Goal: Transaction & Acquisition: Purchase product/service

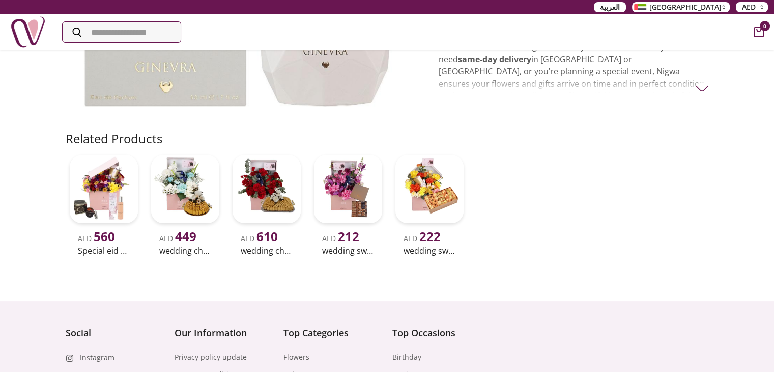
scroll to position [255, 0]
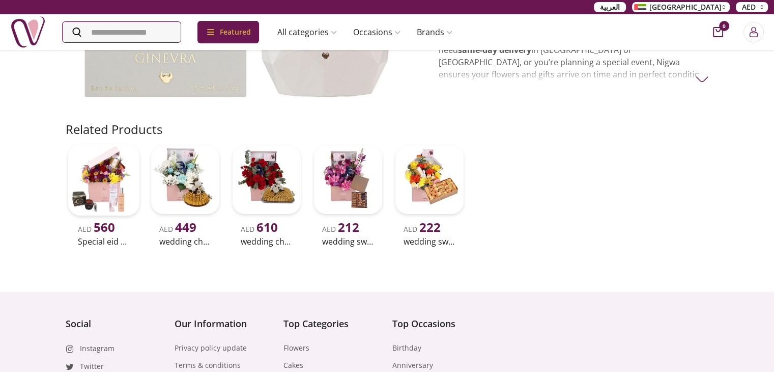
click at [66, 180] on div "AED 560 Special eid gift for women 14" at bounding box center [104, 195] width 76 height 106
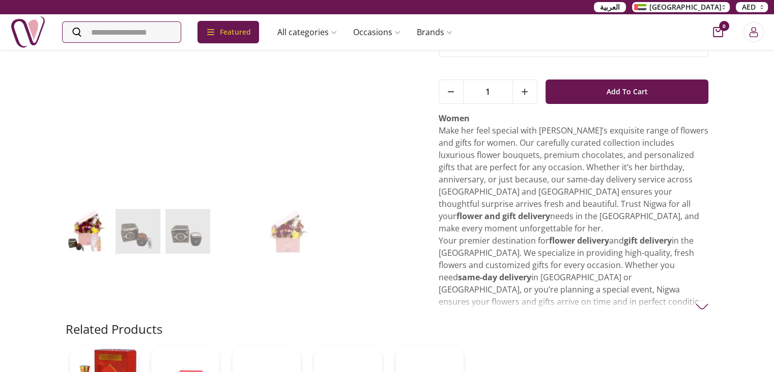
scroll to position [153, 0]
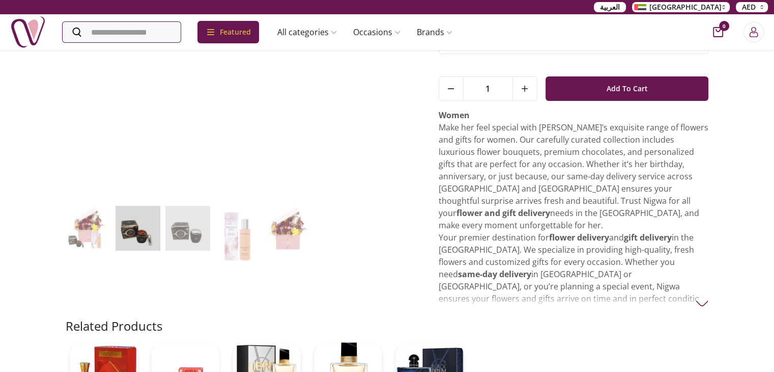
click at [94, 226] on img at bounding box center [88, 228] width 45 height 45
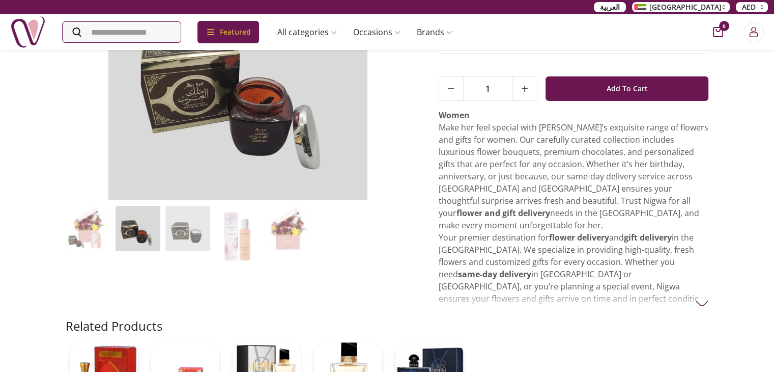
click at [92, 231] on img at bounding box center [88, 228] width 45 height 45
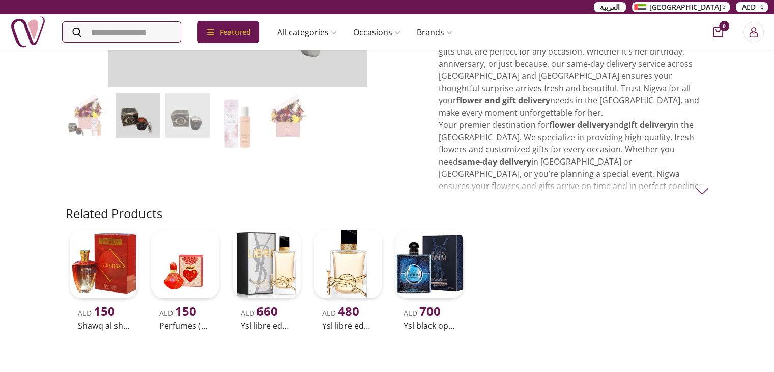
scroll to position [305, 0]
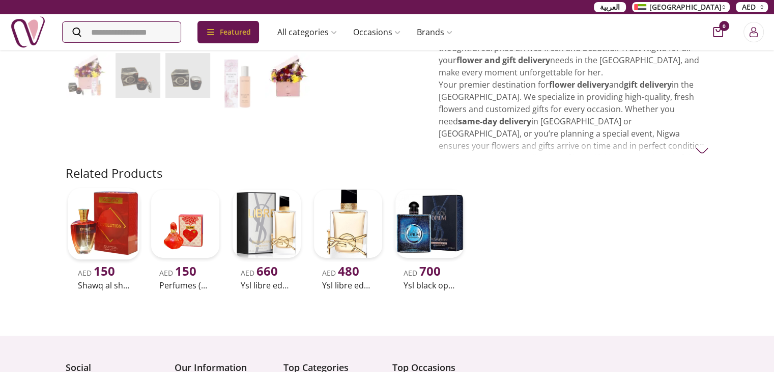
click at [122, 223] on img at bounding box center [104, 224] width 72 height 72
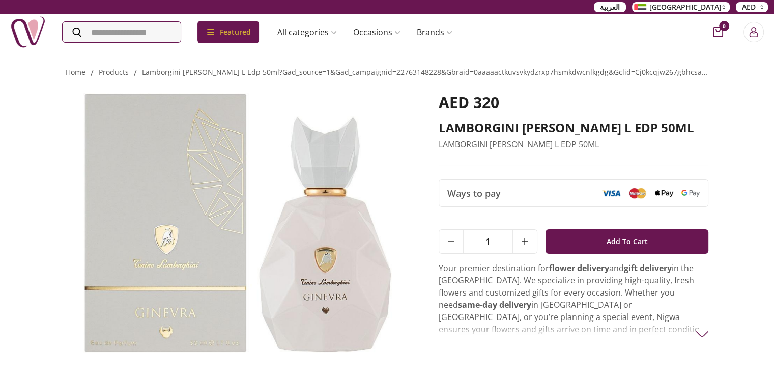
click at [493, 192] on span "Ways to pay" at bounding box center [474, 193] width 53 height 14
